Goal: Transaction & Acquisition: Purchase product/service

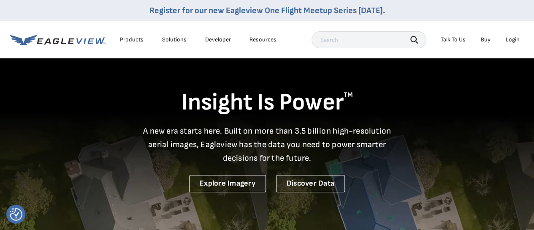
click at [518, 41] on div "Login" at bounding box center [512, 40] width 14 height 8
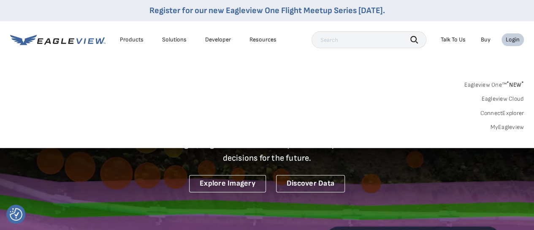
click at [501, 126] on link "MyEagleview" at bounding box center [507, 127] width 34 height 8
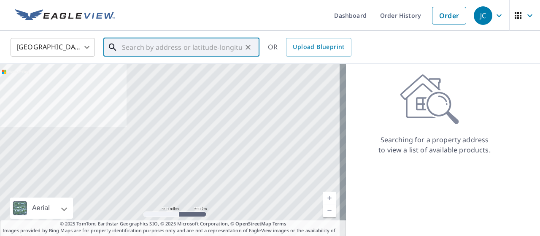
click at [170, 50] on input "text" at bounding box center [182, 47] width 120 height 24
paste input "[STREET_ADDRESS][US_STATE]"
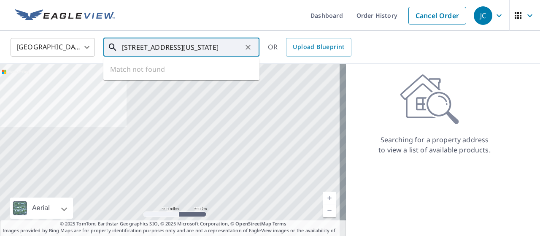
scroll to position [0, 12]
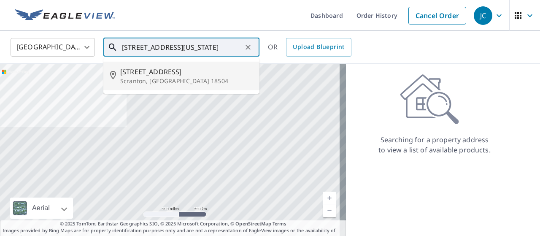
click at [203, 77] on p "Scranton, [GEOGRAPHIC_DATA] 18504" at bounding box center [186, 81] width 132 height 8
type input "[STREET_ADDRESS]"
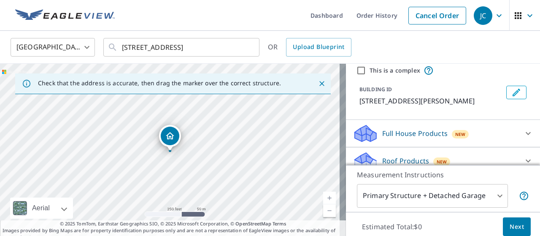
scroll to position [32, 0]
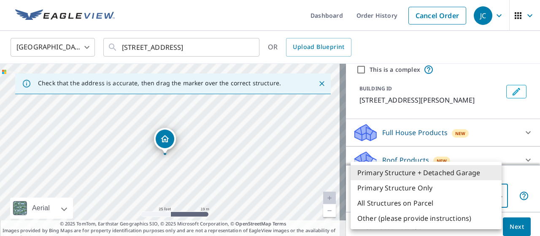
click at [497, 198] on body "JC JC Dashboard Order History Cancel Order JC [GEOGRAPHIC_DATA] [GEOGRAPHIC_DAT…" at bounding box center [270, 118] width 540 height 236
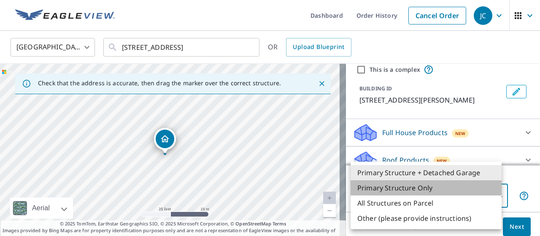
click at [435, 185] on li "Primary Structure Only" at bounding box center [426, 187] width 151 height 15
type input "2"
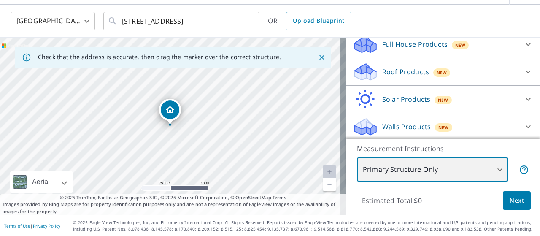
scroll to position [95, 0]
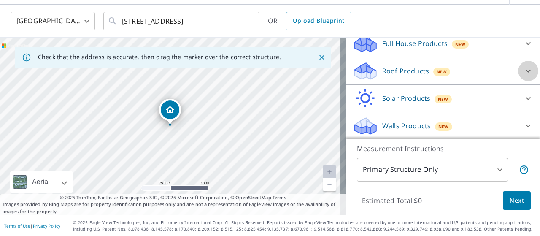
click at [523, 71] on icon at bounding box center [528, 71] width 10 height 10
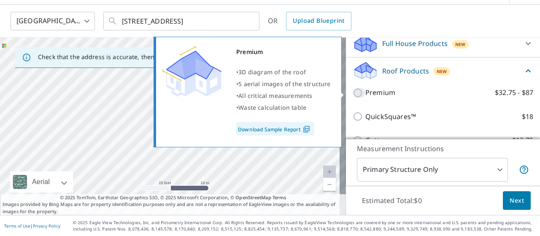
click at [353, 92] on input "Premium $32.75 - $87" at bounding box center [359, 93] width 13 height 10
checkbox input "true"
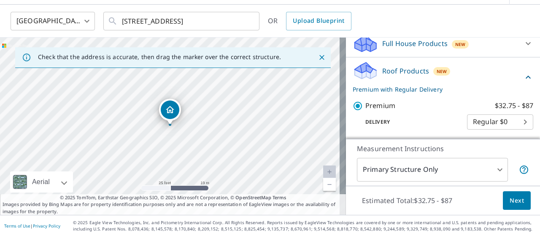
click at [514, 200] on span "Next" at bounding box center [517, 200] width 14 height 11
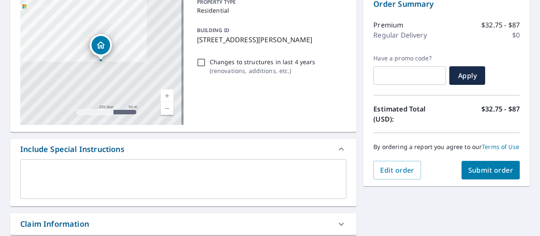
scroll to position [94, 0]
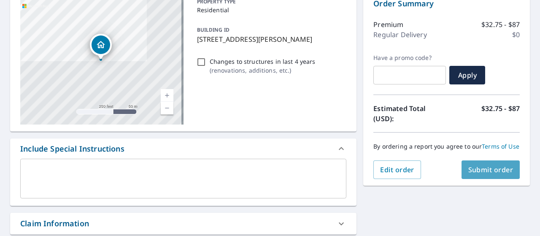
click at [492, 174] on span "Submit order" at bounding box center [490, 169] width 45 height 9
